Goal: Transaction & Acquisition: Purchase product/service

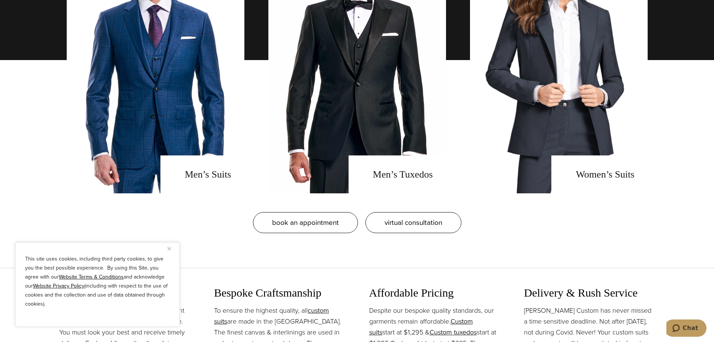
scroll to position [675, 0]
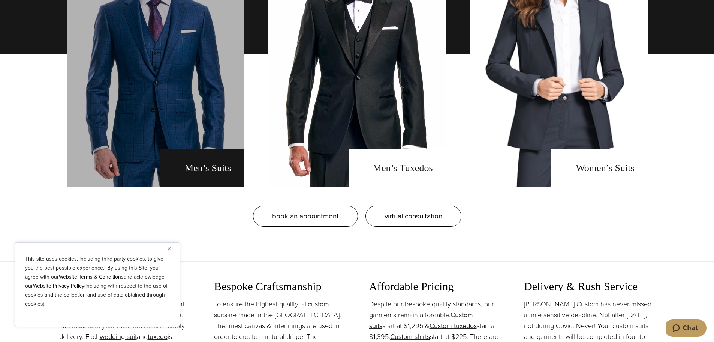
click at [140, 72] on link "men's suits" at bounding box center [156, 54] width 178 height 266
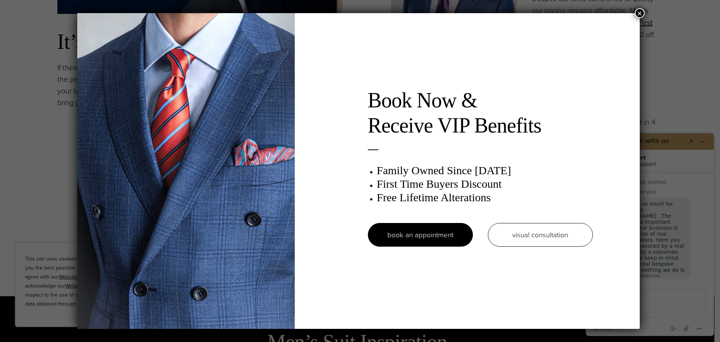
click at [640, 13] on button "×" at bounding box center [640, 13] width 10 height 10
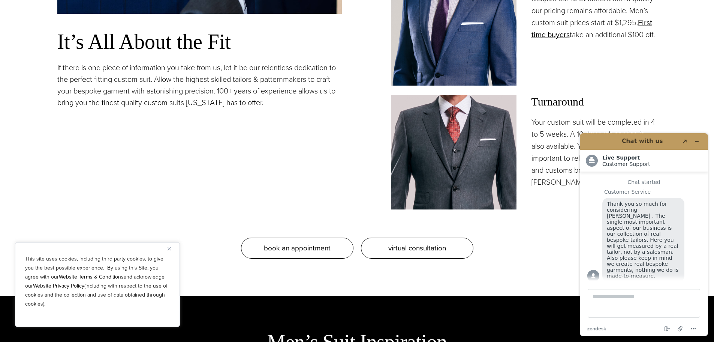
scroll to position [9, 0]
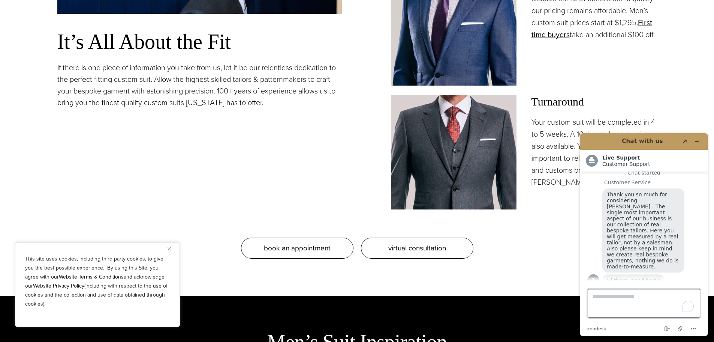
click at [616, 298] on textarea "Type a message here..." at bounding box center [644, 303] width 112 height 28
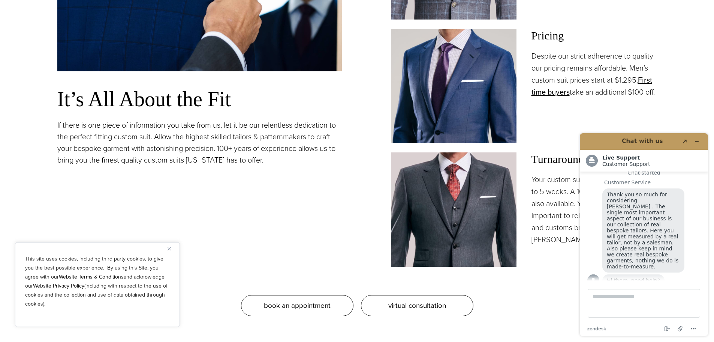
scroll to position [700, 0]
